Goal: Navigation & Orientation: Find specific page/section

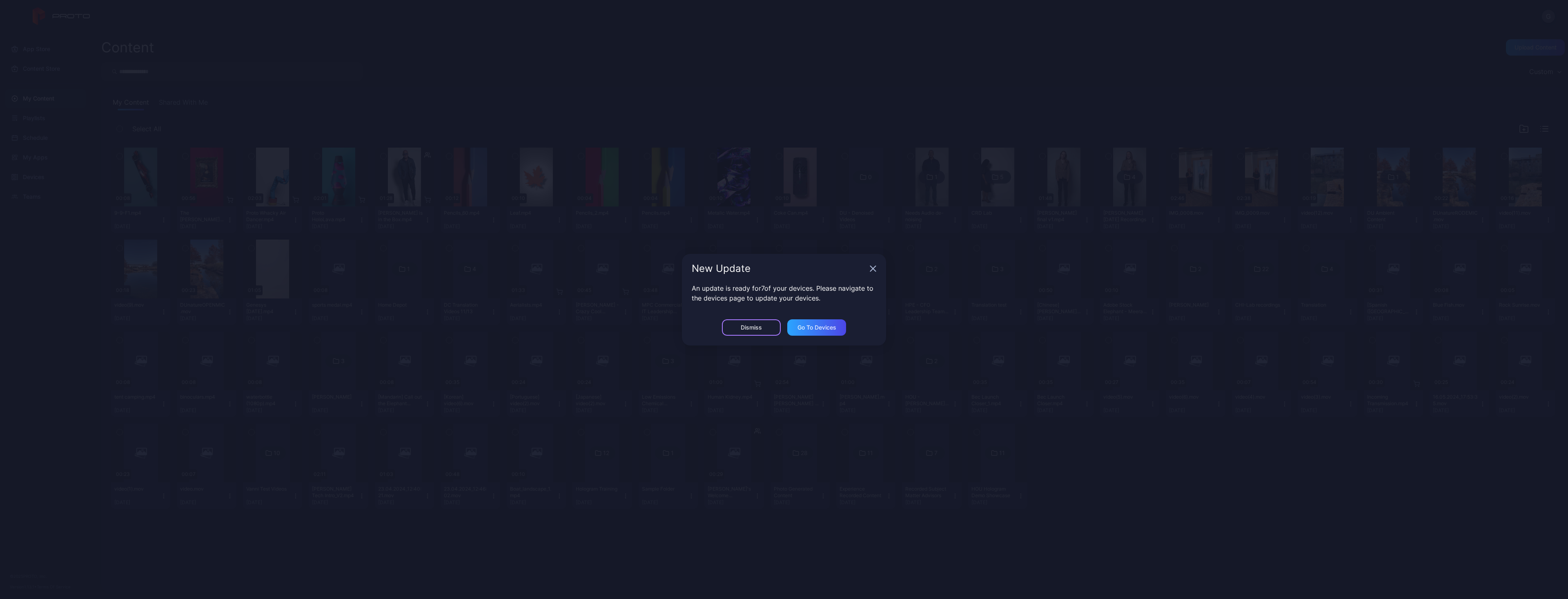
click at [775, 328] on div "Dismiss" at bounding box center [751, 326] width 59 height 16
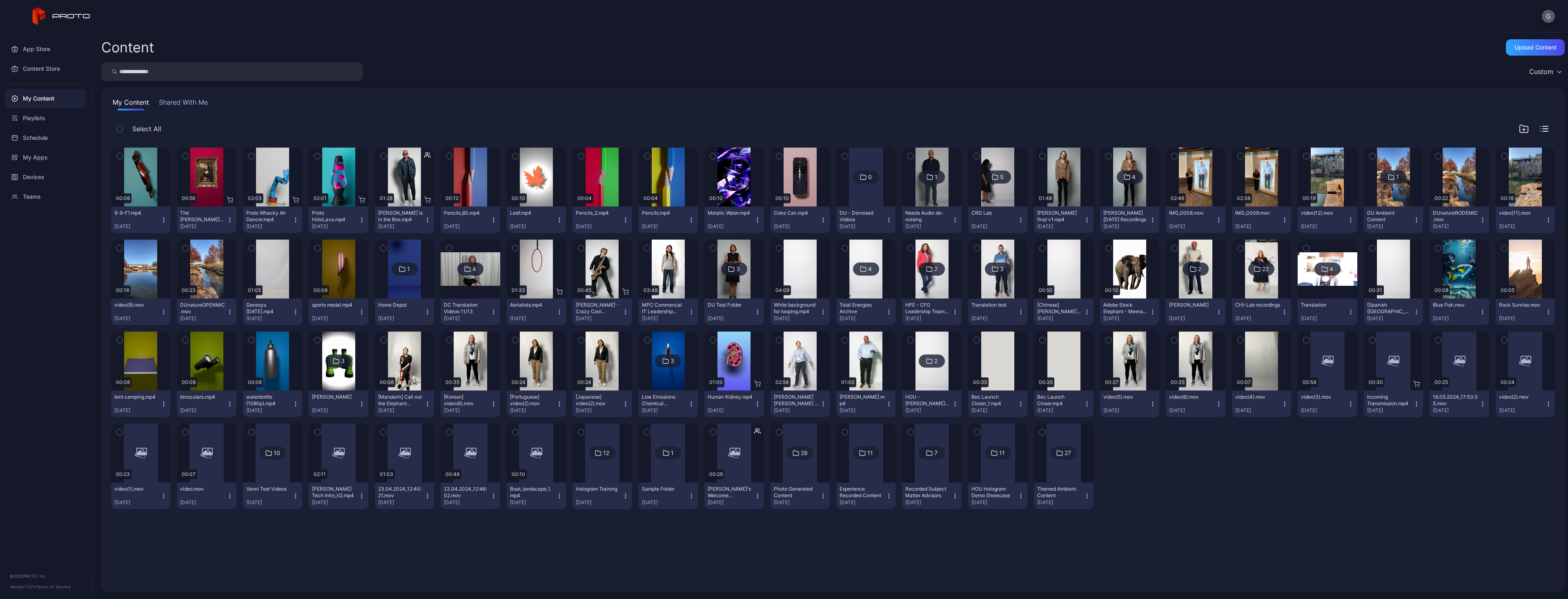
click at [1545, 16] on button "G" at bounding box center [1548, 16] width 13 height 13
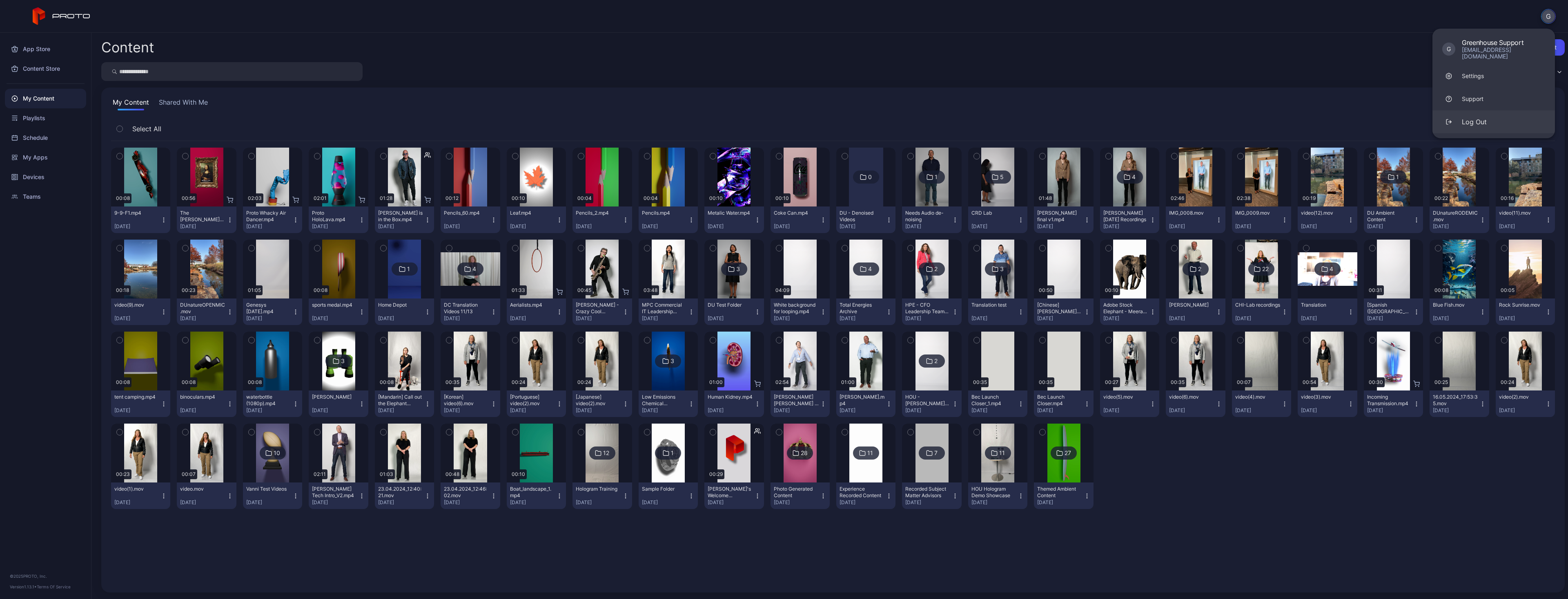
click at [1483, 116] on div "Log Out" at bounding box center [1474, 121] width 25 height 9
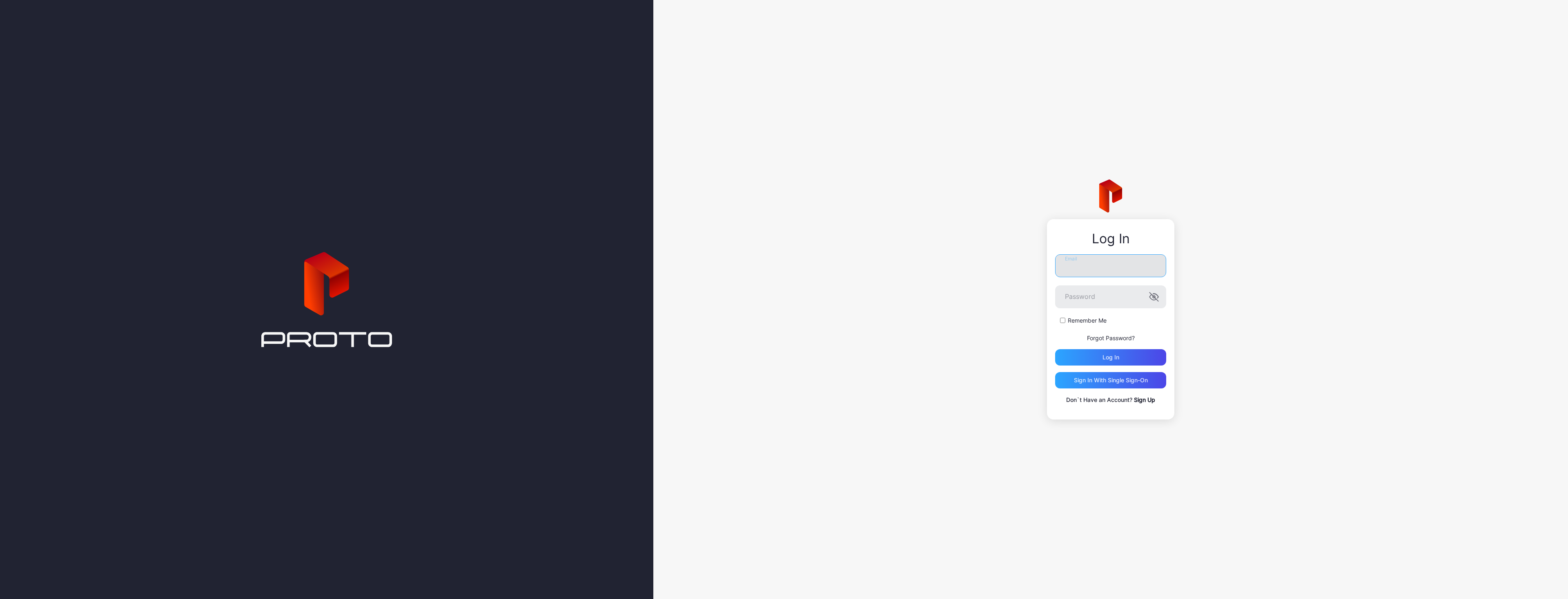
drag, startPoint x: 1080, startPoint y: 268, endPoint x: 1084, endPoint y: 258, distance: 10.8
click at [1080, 269] on input "Email" at bounding box center [1110, 266] width 111 height 23
type input "**********"
click at [1055, 349] on button "Log in" at bounding box center [1110, 357] width 111 height 16
click at [1055, 359] on button "Log in" at bounding box center [1110, 366] width 111 height 16
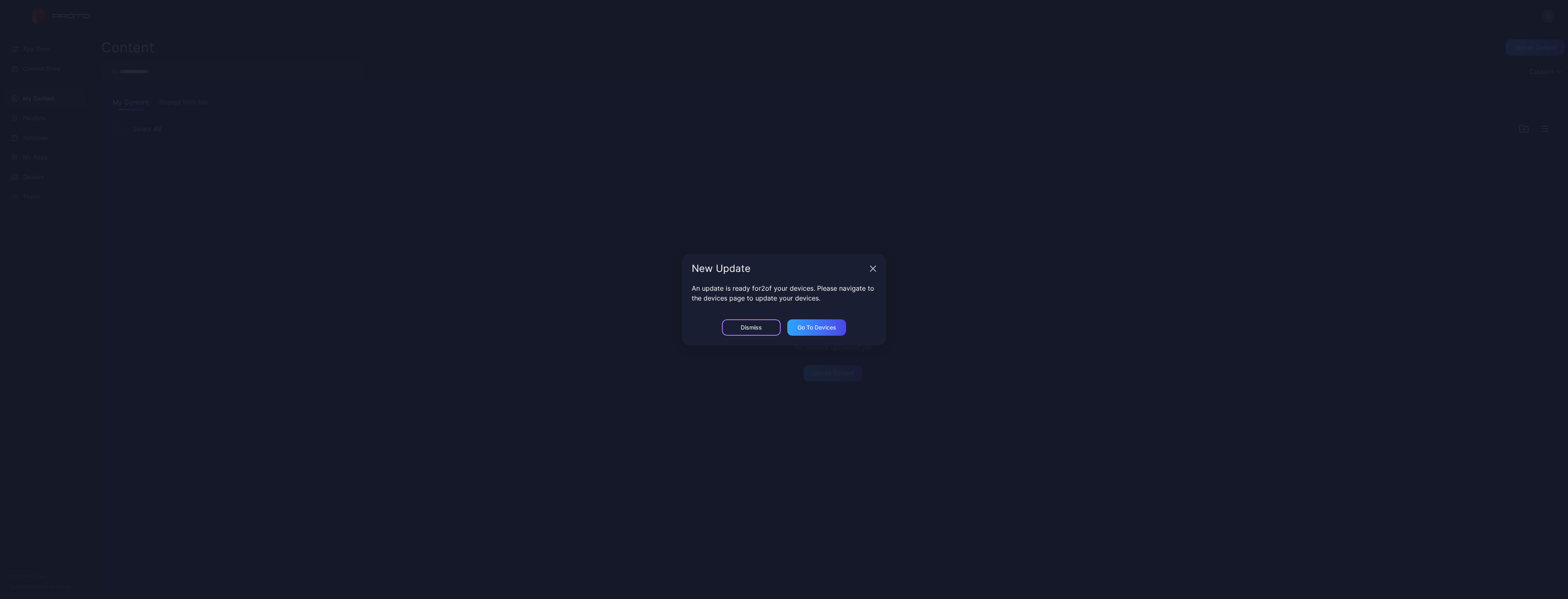
click at [740, 329] on div "Dismiss" at bounding box center [751, 326] width 59 height 16
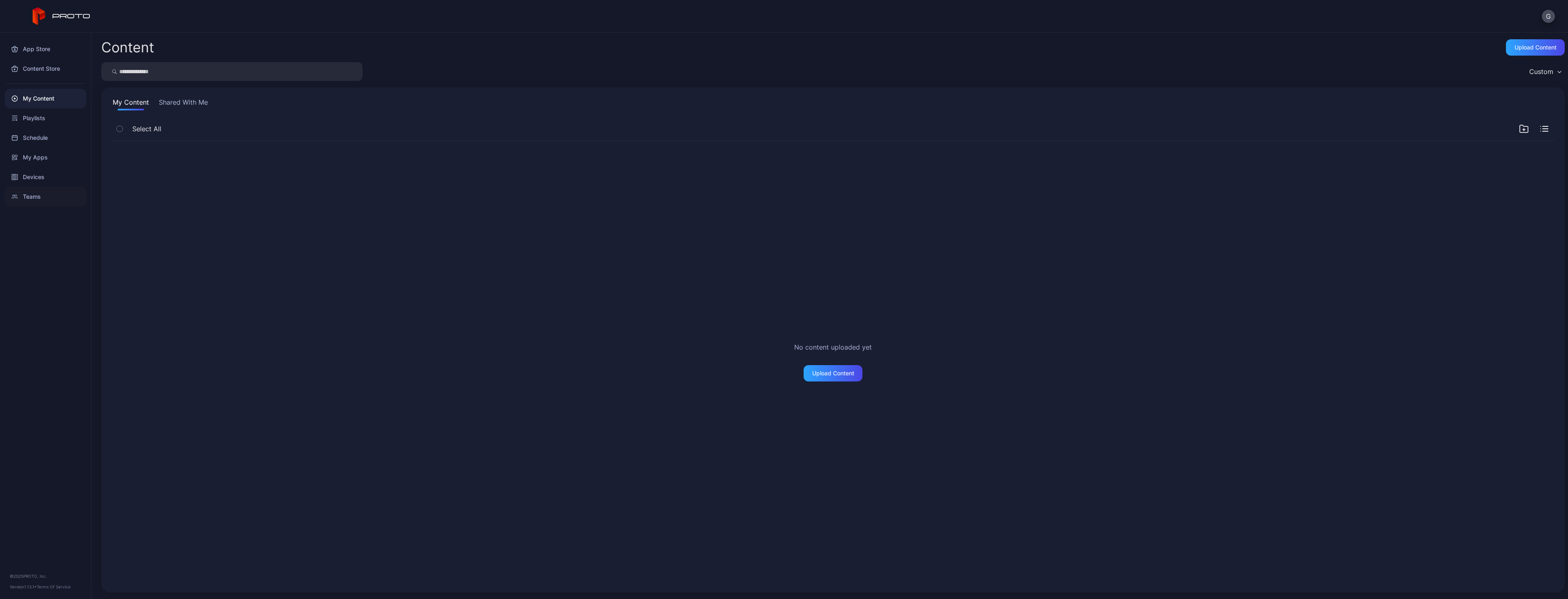
click at [42, 188] on div "Teams" at bounding box center [45, 196] width 81 height 20
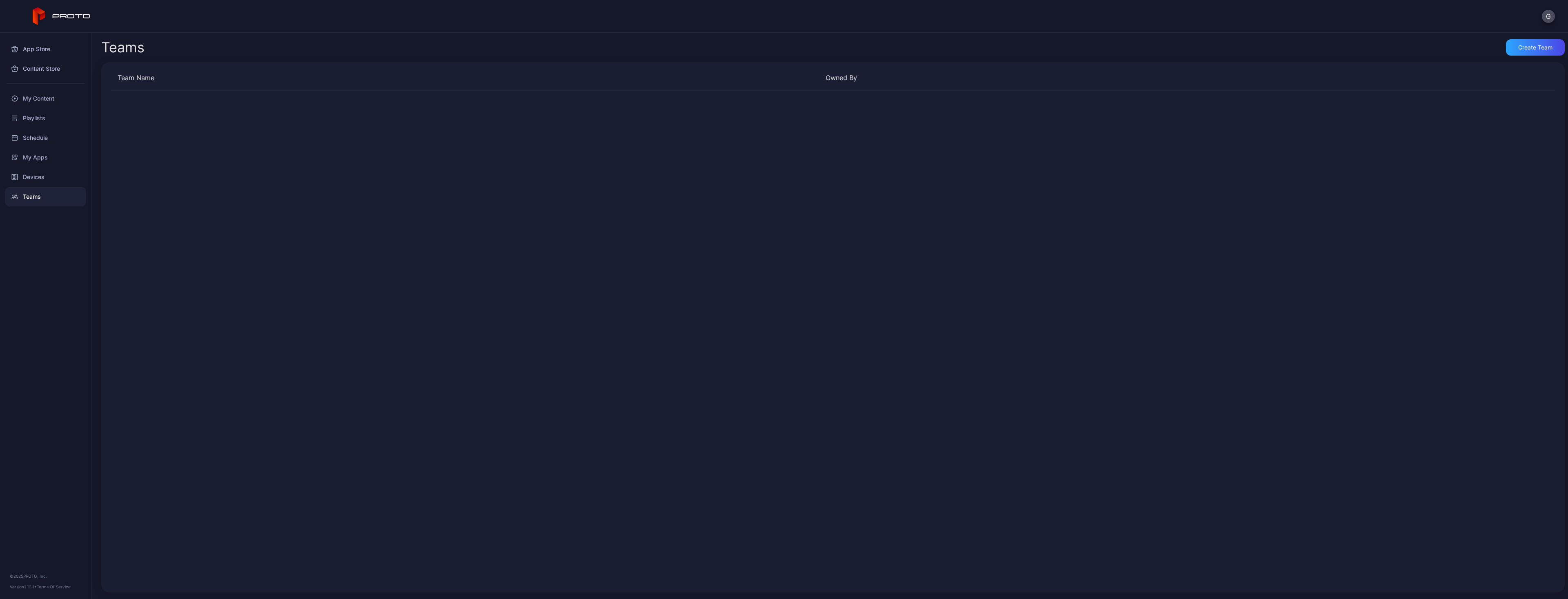
click at [44, 177] on div "Devices" at bounding box center [45, 177] width 81 height 20
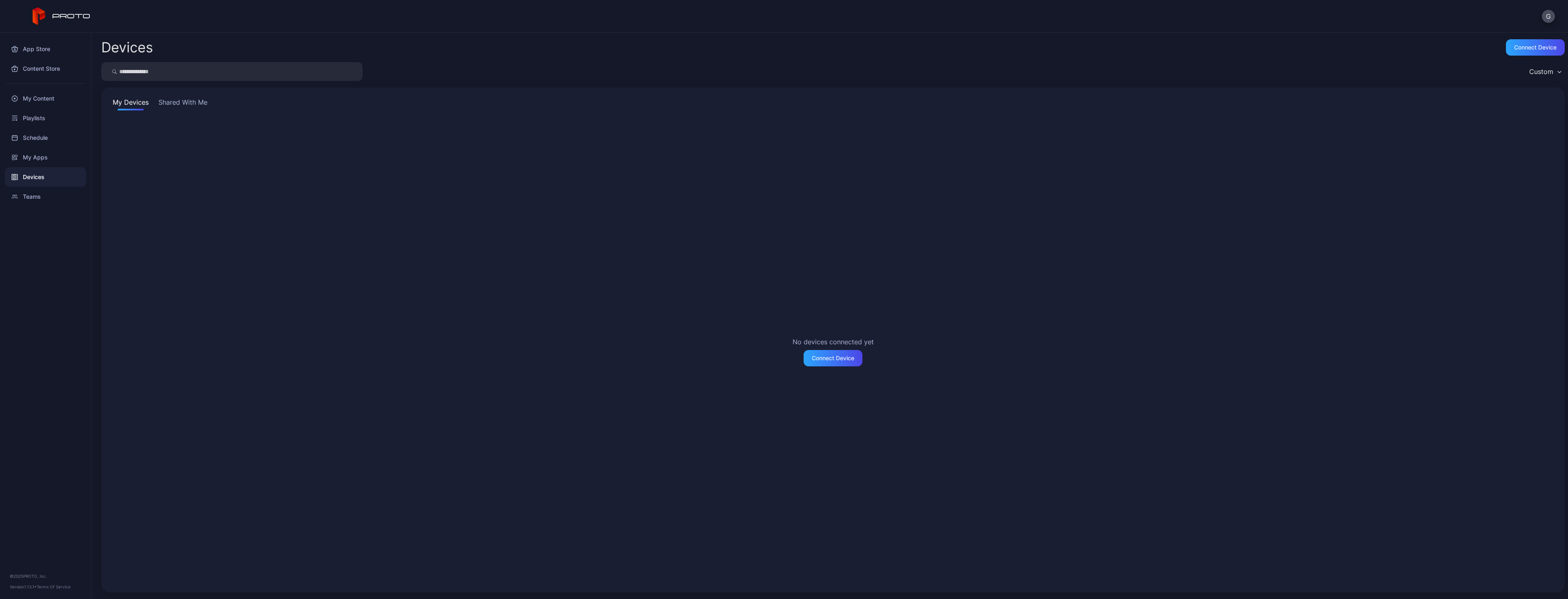
click at [167, 97] on div "My Devices Shared With Me No devices connected yet Connect Device" at bounding box center [832, 339] width 1463 height 504
click at [176, 104] on button "Shared With Me" at bounding box center [183, 104] width 52 height 13
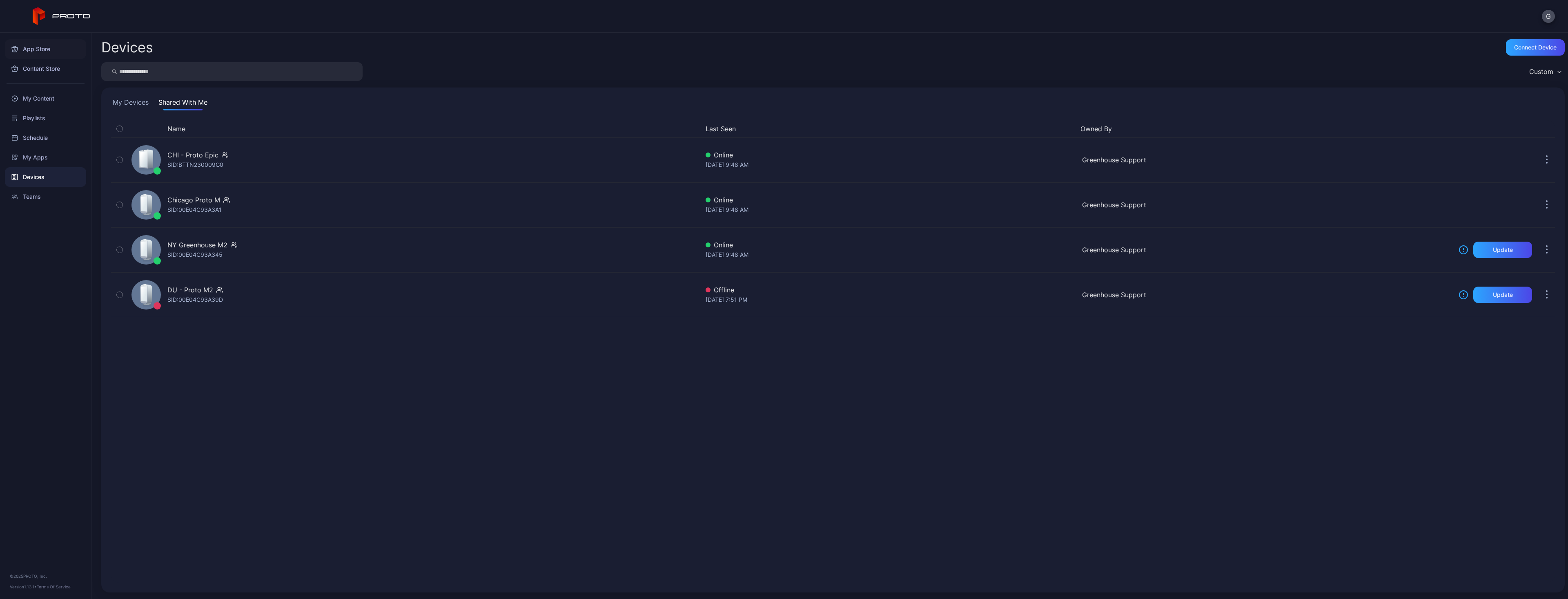
click at [24, 54] on div "App Store" at bounding box center [45, 48] width 81 height 20
